Goal: Task Accomplishment & Management: Manage account settings

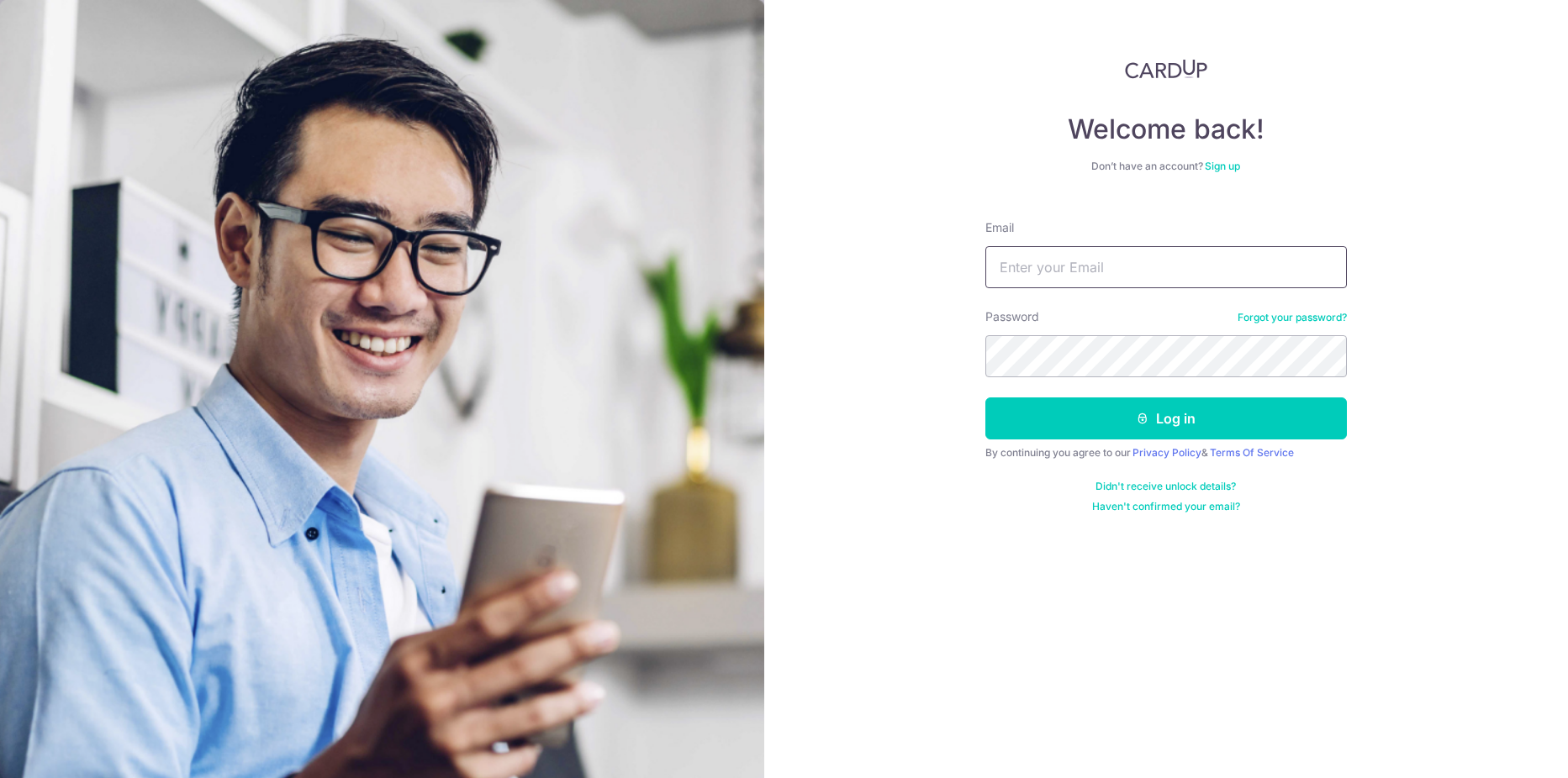
click at [1138, 259] on input "Email" at bounding box center [1165, 267] width 361 height 42
type input "[EMAIL_ADDRESS][DOMAIN_NAME]"
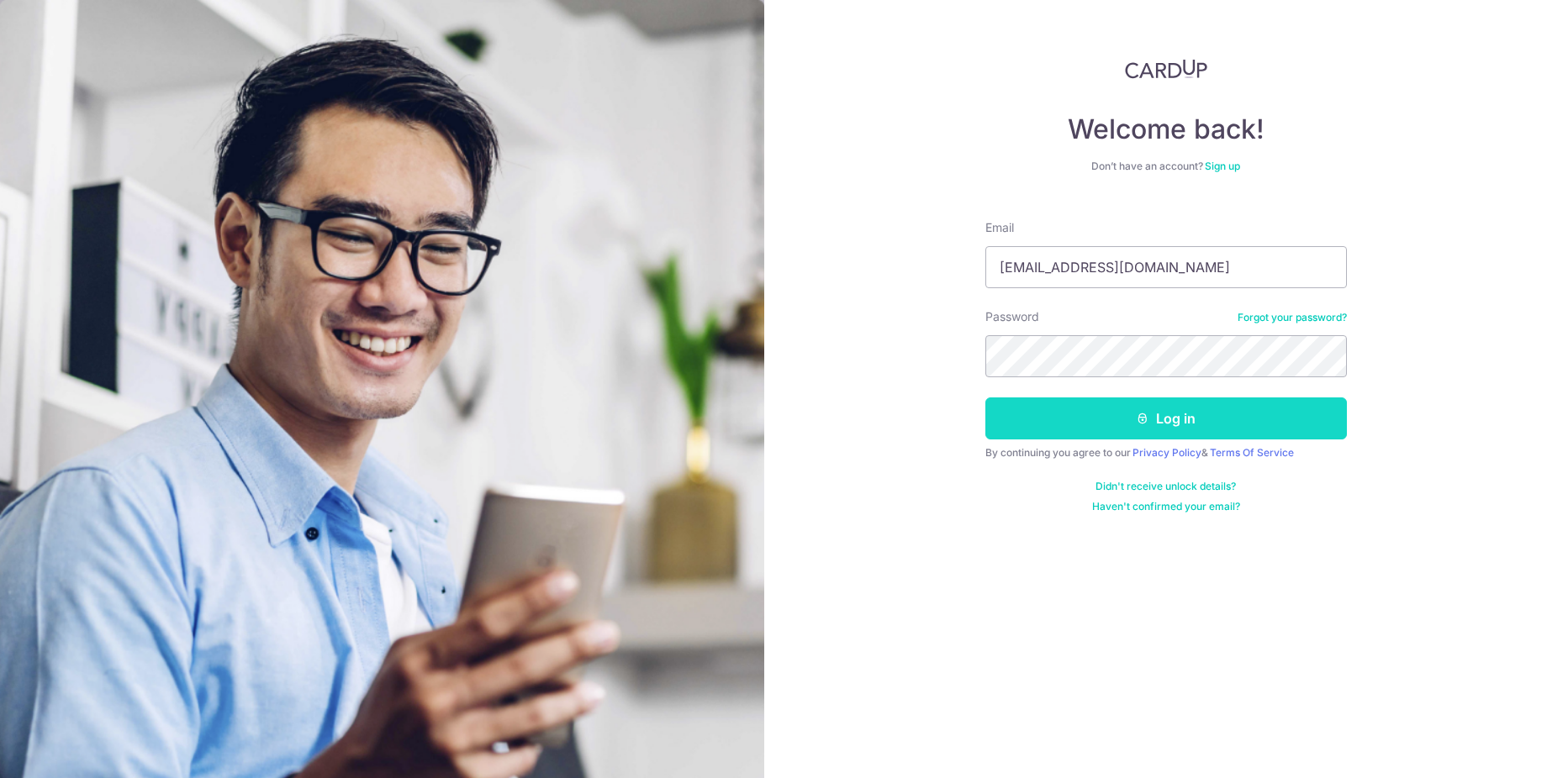
click at [1094, 410] on button "Log in" at bounding box center [1165, 419] width 361 height 42
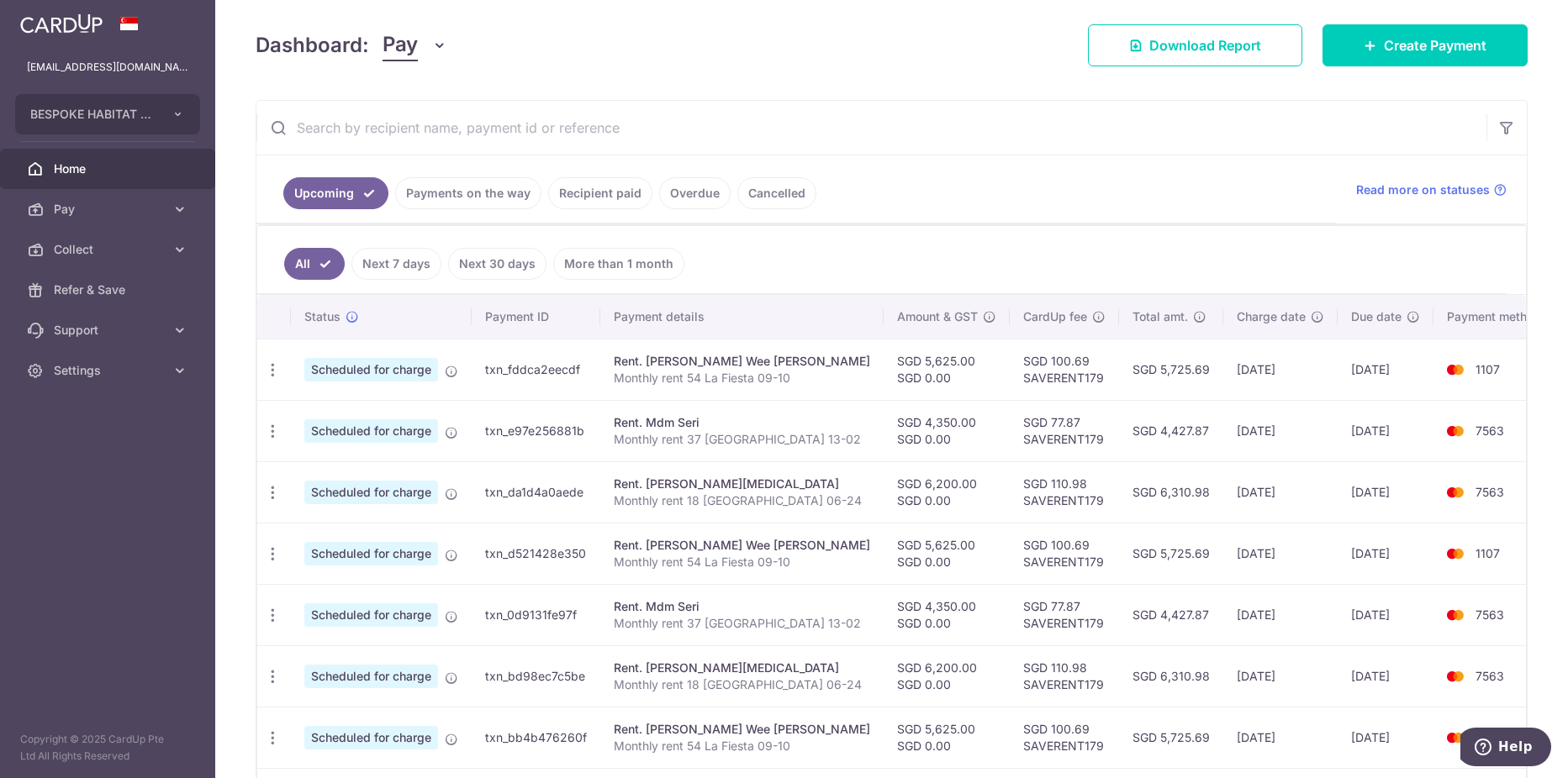
scroll to position [252, 0]
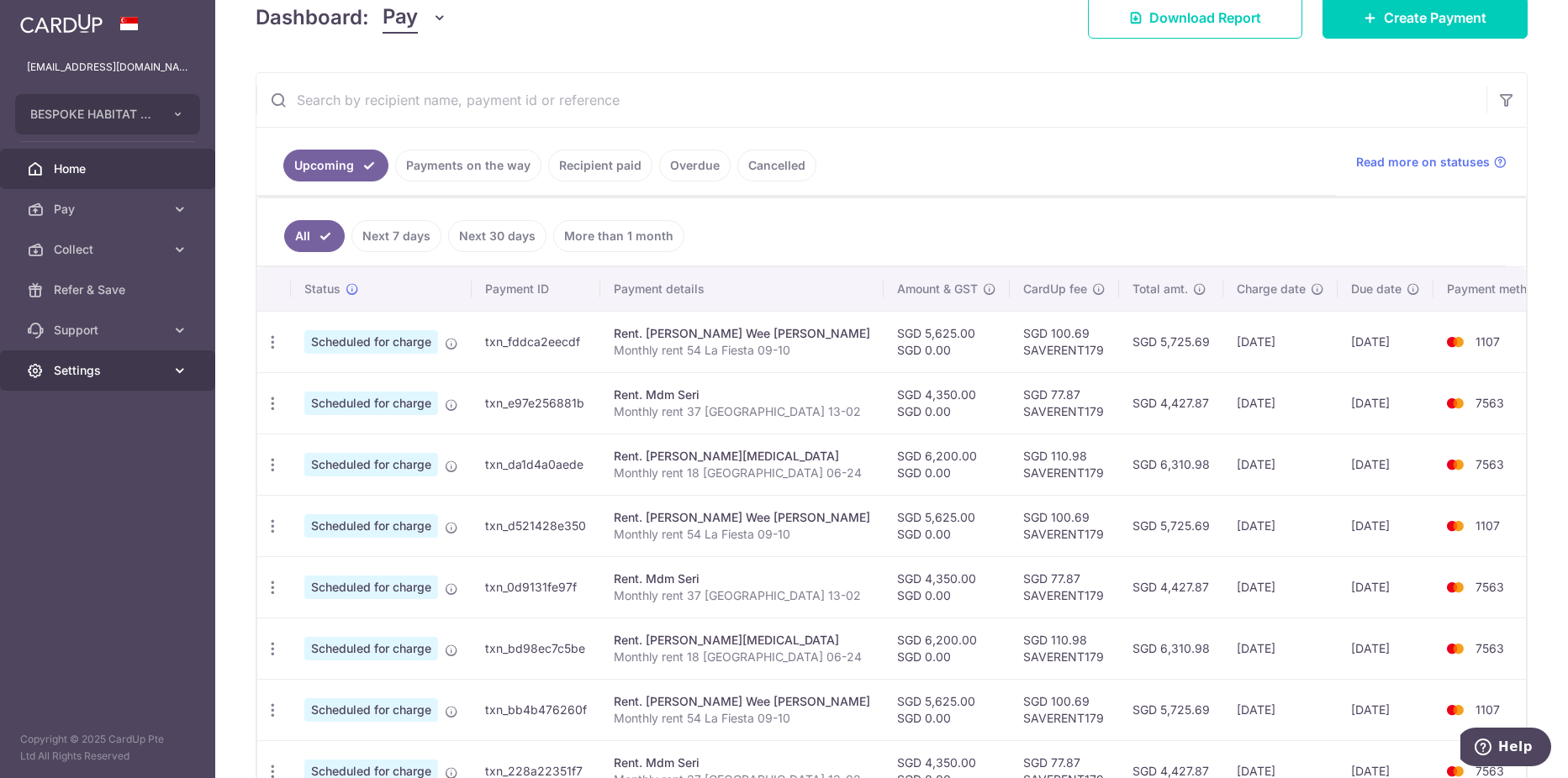
click at [129, 369] on span "Settings" at bounding box center [110, 370] width 111 height 17
click at [87, 444] on span "Logout" at bounding box center [110, 451] width 111 height 17
